Goal: Contribute content: Add original content to the website for others to see

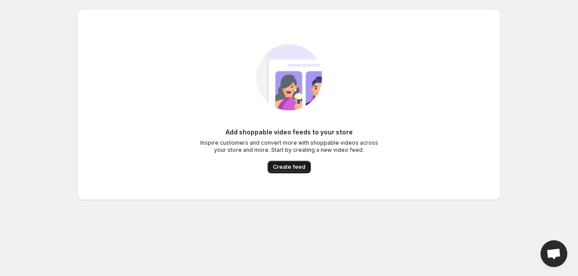
click at [270, 166] on button "Create feed" at bounding box center [289, 167] width 43 height 12
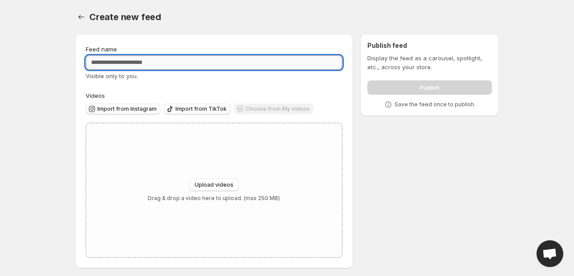
click at [99, 59] on input "Feed name" at bounding box center [214, 62] width 256 height 14
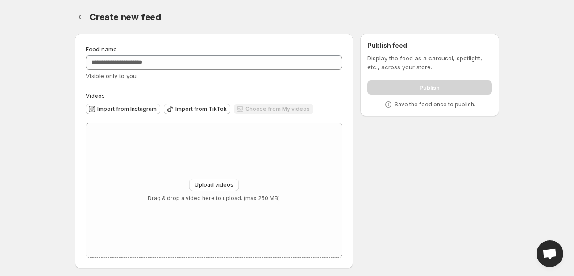
click at [63, 108] on body "Home Feeds Videos Subscription Settings Create new feed. This page is ready Cre…" at bounding box center [287, 138] width 574 height 276
click at [275, 190] on div "Upload videos Drag & drop a video here to upload. (max 250 MB)" at bounding box center [214, 189] width 132 height 23
type input "**********"
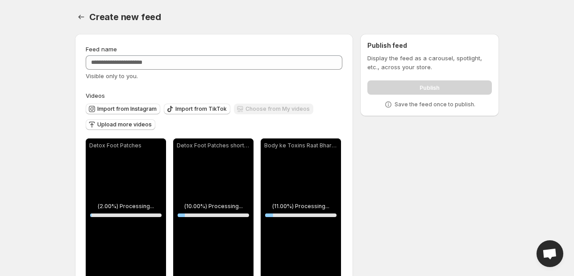
scroll to position [27, 0]
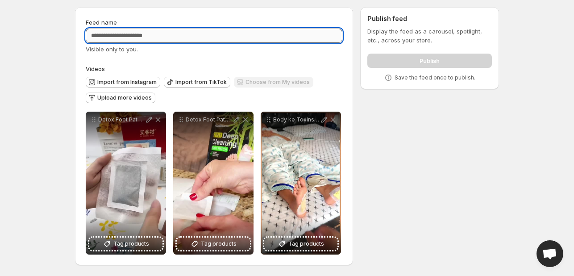
click at [165, 31] on input "Feed name" at bounding box center [214, 36] width 256 height 14
type input "****"
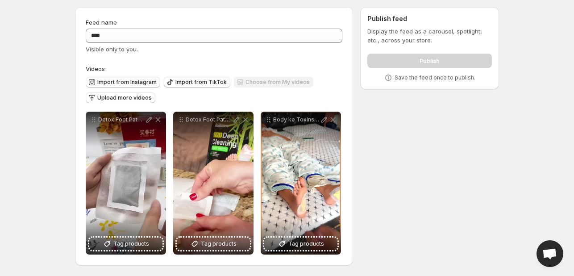
click at [252, 79] on div "Choose from My videos" at bounding box center [273, 83] width 79 height 12
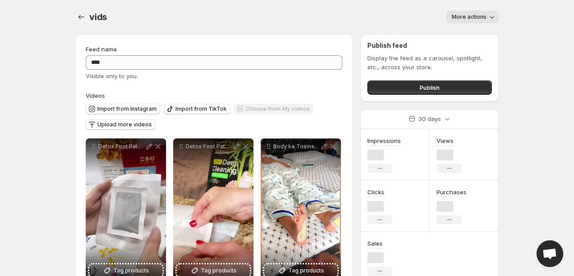
scroll to position [27, 0]
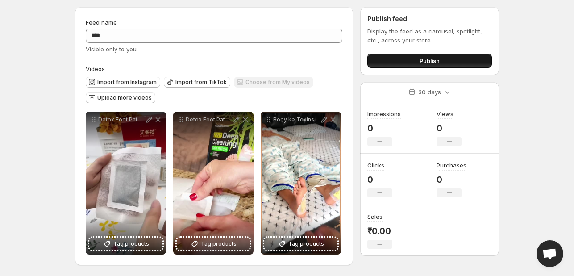
click at [377, 56] on button "Publish" at bounding box center [429, 61] width 124 height 14
click at [426, 56] on span "Publish" at bounding box center [429, 60] width 20 height 9
